Goal: Task Accomplishment & Management: Manage account settings

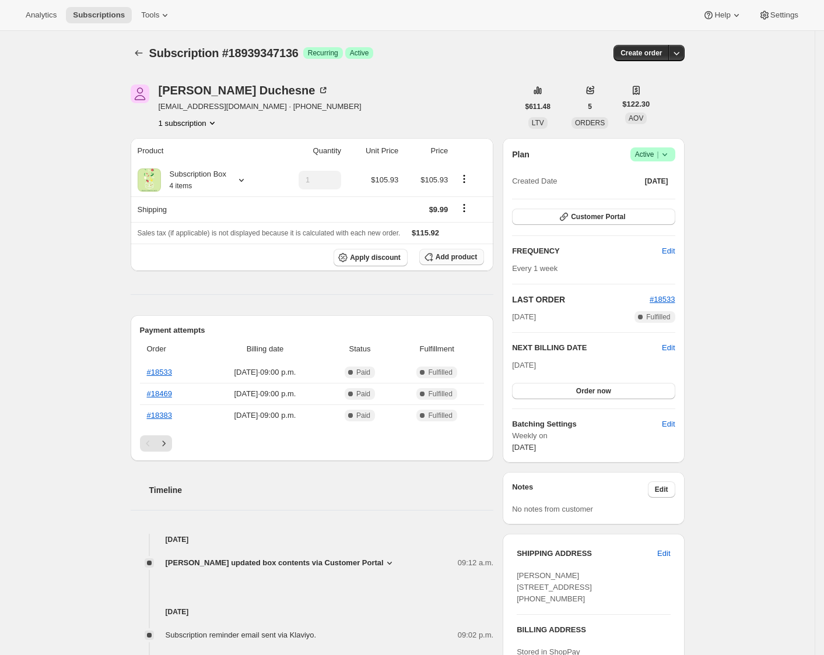
drag, startPoint x: 466, startPoint y: 276, endPoint x: 468, endPoint y: 258, distance: 17.6
click at [466, 275] on div "Product Quantity Unit Price Price Subscription Box 4 items 1 $105.93 $105.93 Sh…" at bounding box center [312, 588] width 363 height 901
click at [468, 258] on span "Add product" at bounding box center [455, 256] width 41 height 9
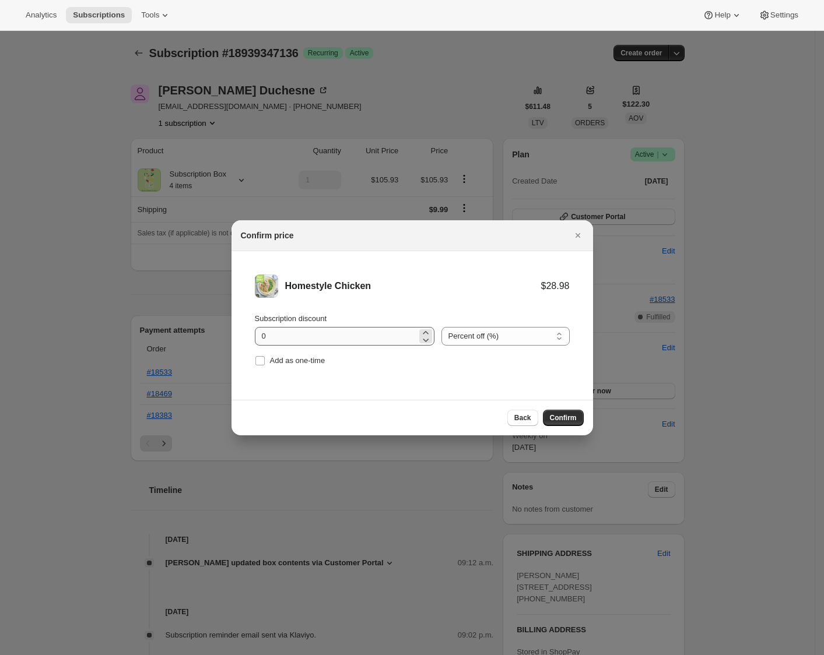
drag, startPoint x: 287, startPoint y: 361, endPoint x: 312, endPoint y: 343, distance: 30.9
click at [287, 361] on span "Add as one-time" at bounding box center [297, 360] width 55 height 9
click at [265, 361] on input "Add as one-time" at bounding box center [259, 360] width 9 height 9
checkbox input "true"
click at [318, 336] on input "0" at bounding box center [336, 336] width 162 height 19
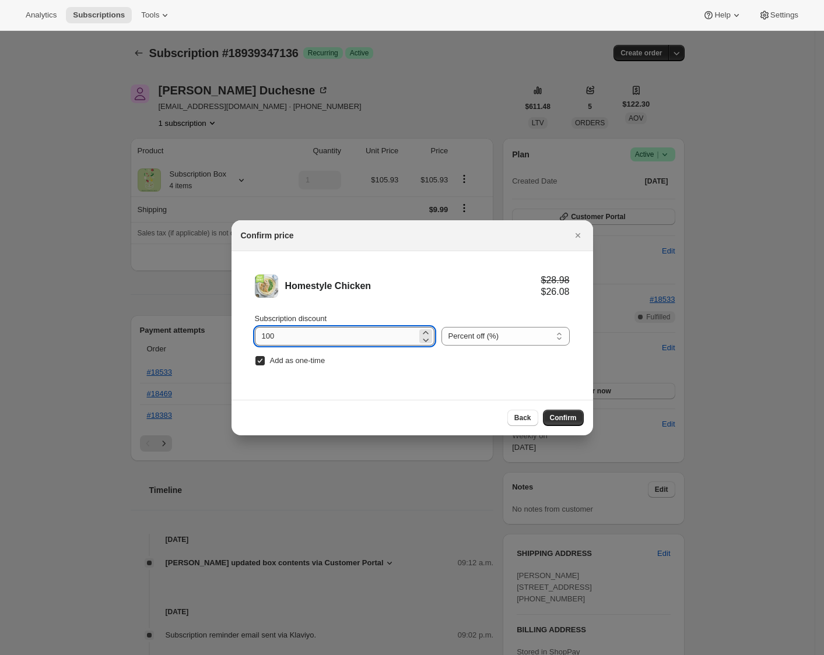
type input "100"
click at [569, 419] on span "Confirm" at bounding box center [563, 417] width 27 height 9
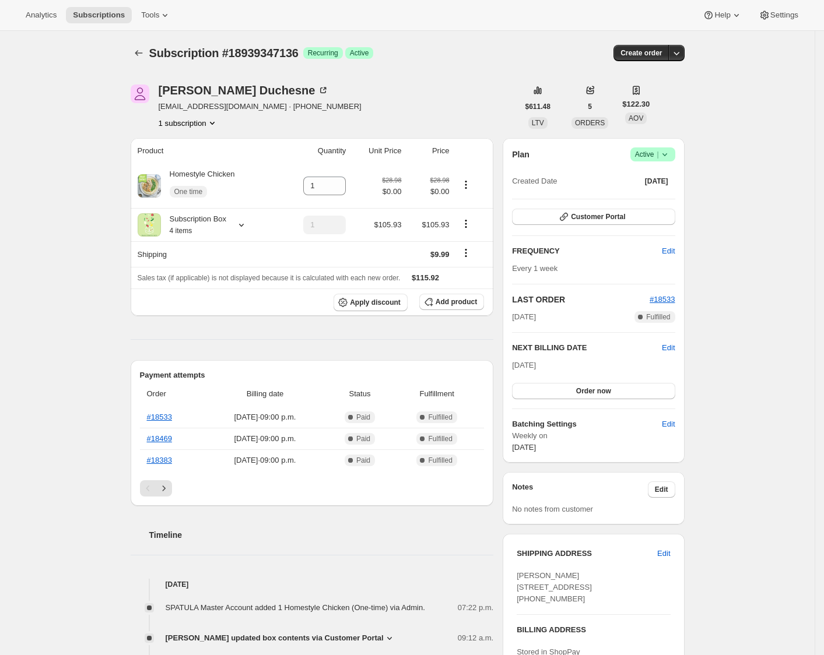
click at [756, 401] on div "Subscription #18939347136. This page is ready Subscription #18939347136 Success…" at bounding box center [407, 590] width 814 height 1118
click at [455, 307] on span "Add product" at bounding box center [455, 301] width 41 height 9
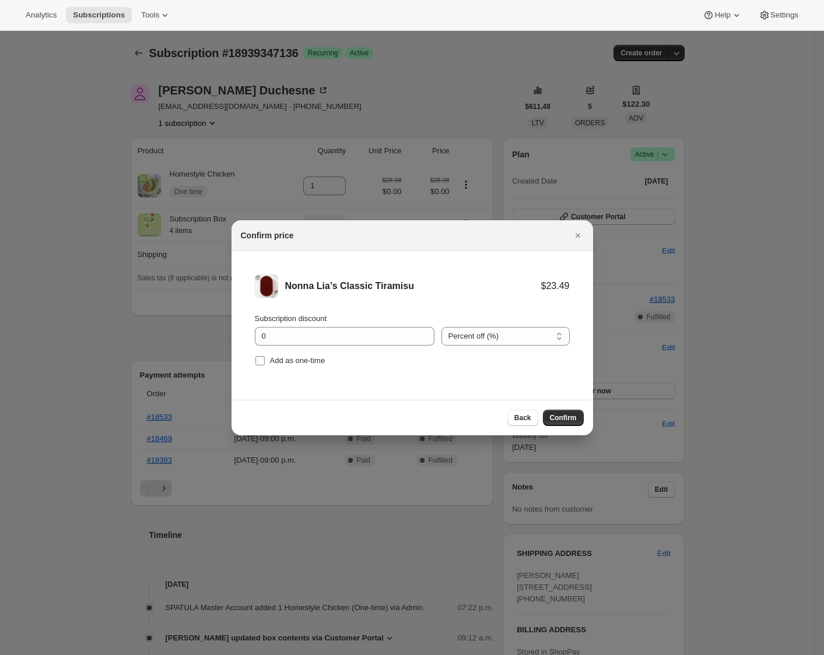
click at [297, 353] on label "Add as one-time" at bounding box center [290, 361] width 71 height 16
click at [265, 356] on input "Add as one-time" at bounding box center [259, 360] width 9 height 9
checkbox input "true"
click at [308, 337] on input "0" at bounding box center [336, 336] width 162 height 19
type input "100"
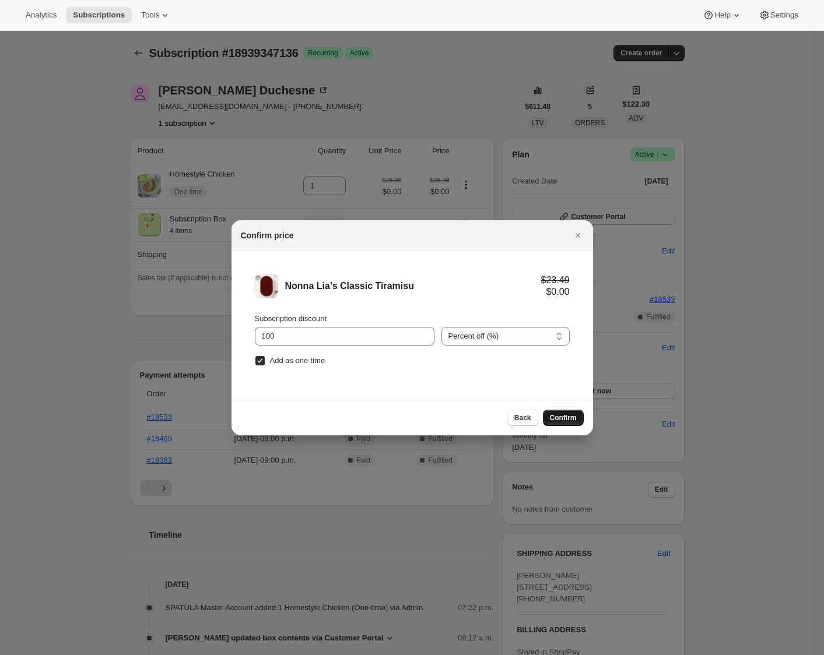
click at [578, 414] on button "Confirm" at bounding box center [563, 418] width 41 height 16
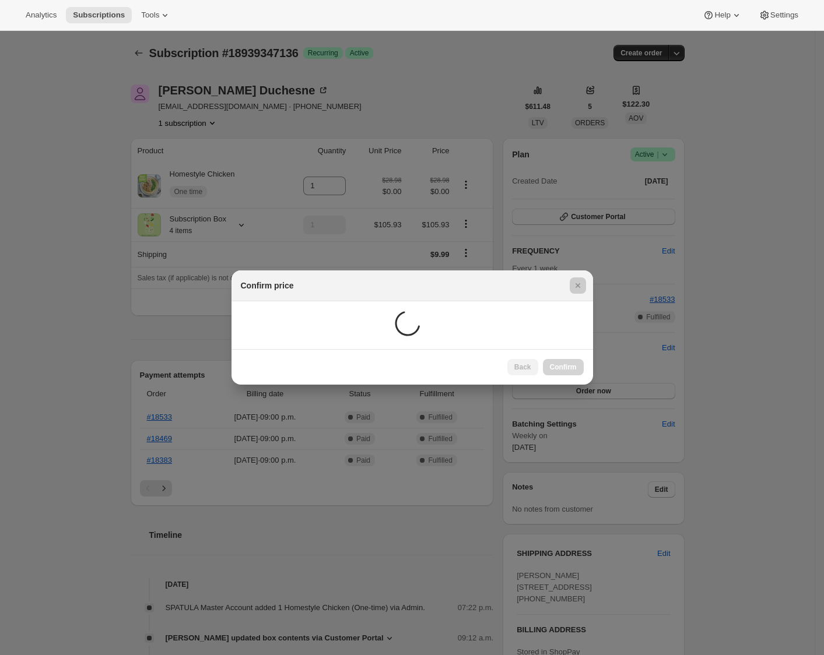
click at [759, 368] on div at bounding box center [412, 327] width 824 height 655
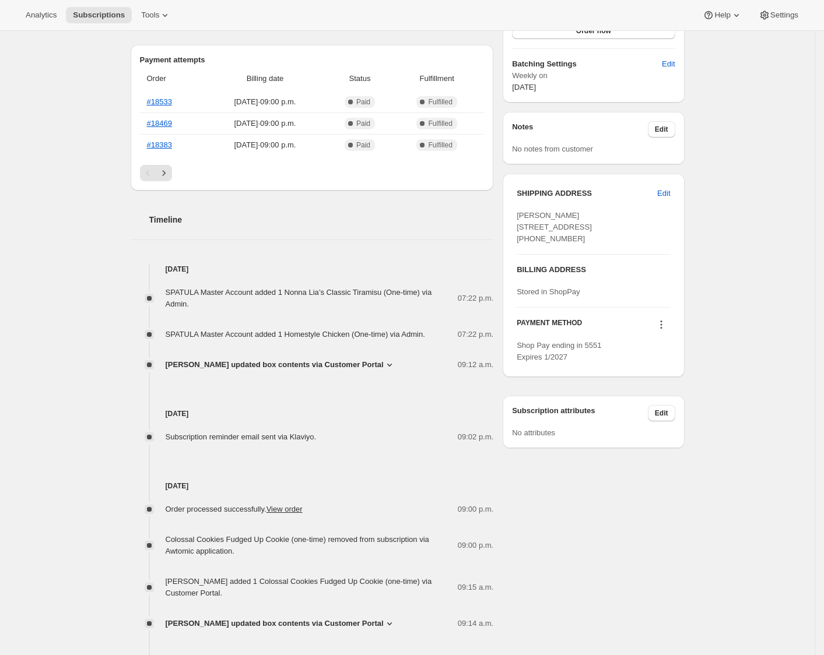
scroll to position [371, 0]
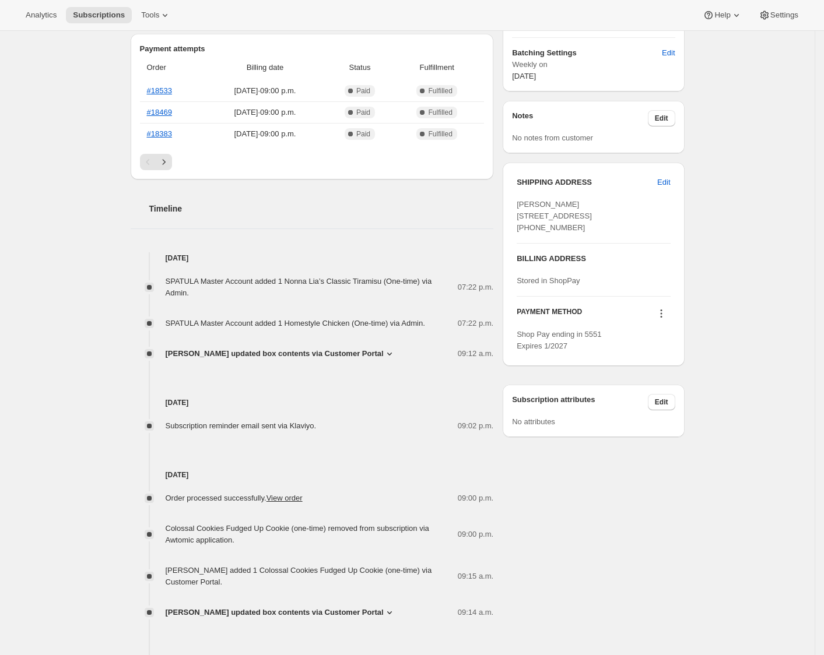
click at [395, 353] on icon at bounding box center [390, 354] width 12 height 12
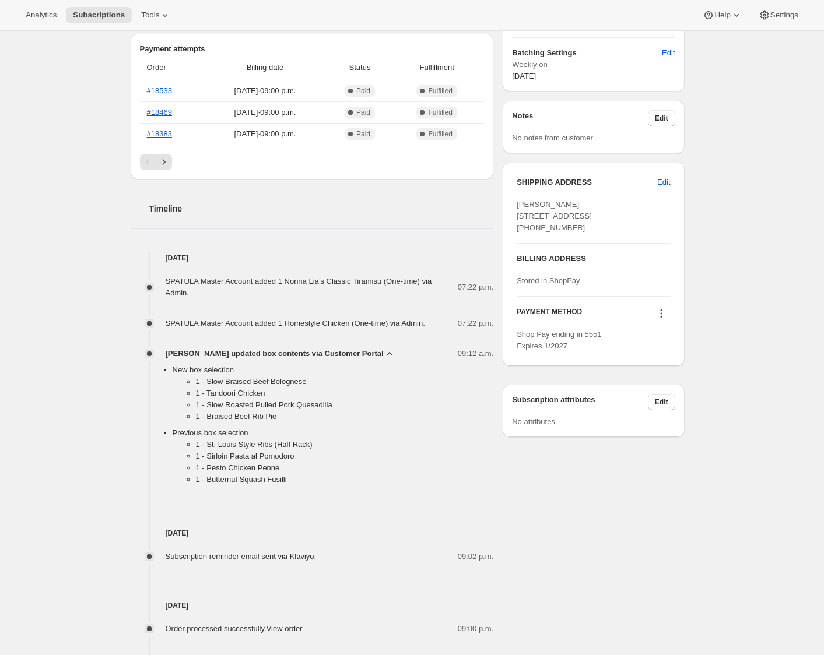
click at [395, 353] on icon at bounding box center [390, 354] width 12 height 12
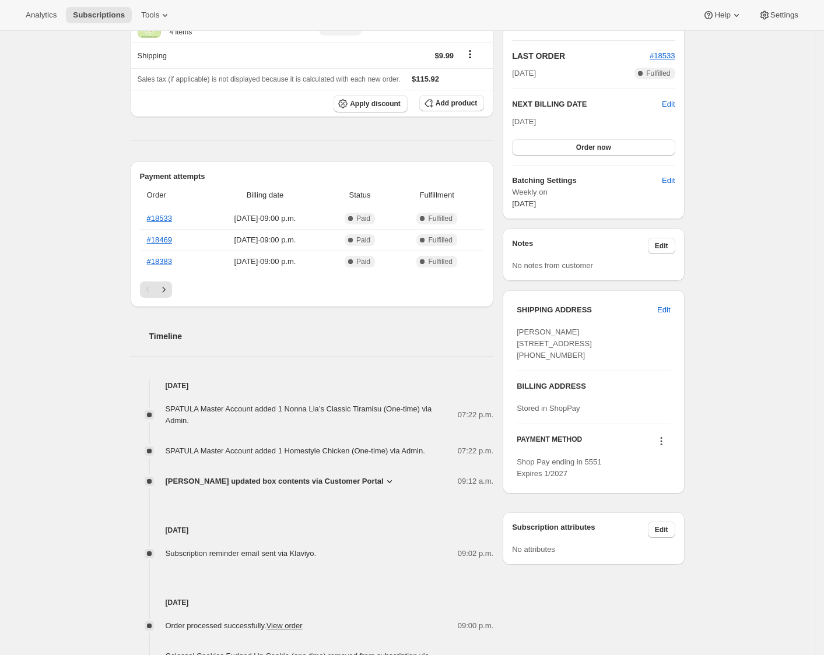
scroll to position [0, 0]
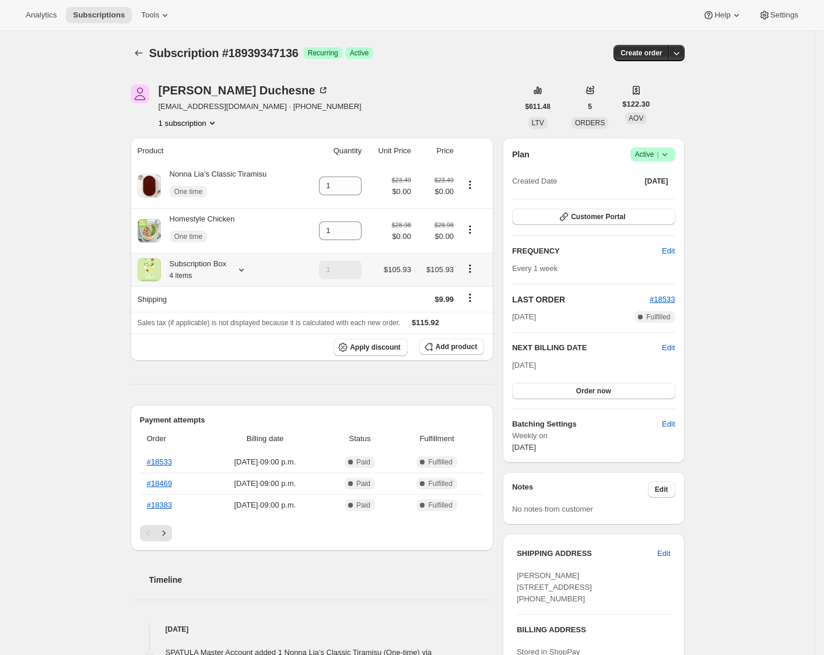
click at [247, 273] on icon at bounding box center [242, 270] width 12 height 12
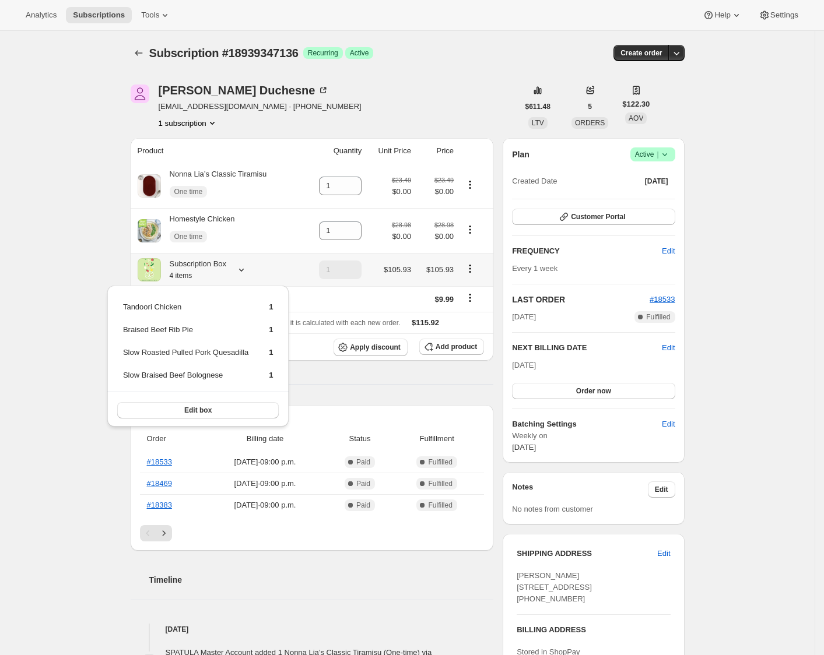
click at [247, 273] on icon at bounding box center [242, 270] width 12 height 12
